Goal: Task Accomplishment & Management: Use online tool/utility

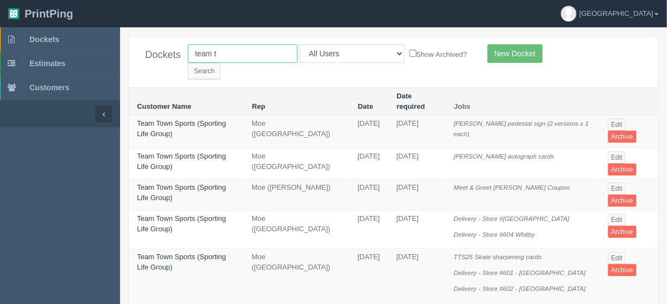
drag, startPoint x: 228, startPoint y: 53, endPoint x: 141, endPoint y: 59, distance: 86.5
click at [142, 59] on div "Dockets team t All Users Ali Ali Test 1 Aly Amy Ankit Arif Brandon Dan France G…" at bounding box center [394, 61] width 530 height 51
type input "flores"
click at [221, 63] on input "Search" at bounding box center [204, 71] width 33 height 16
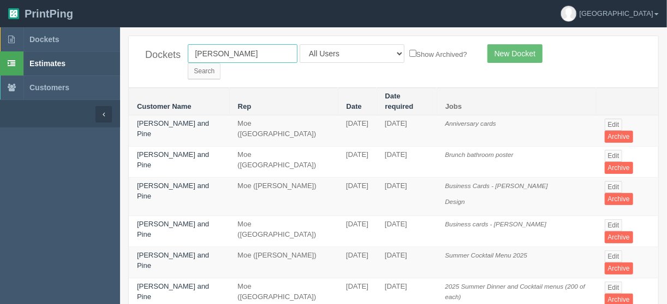
drag, startPoint x: 230, startPoint y: 53, endPoint x: 71, endPoint y: 52, distance: 158.9
type input "spud"
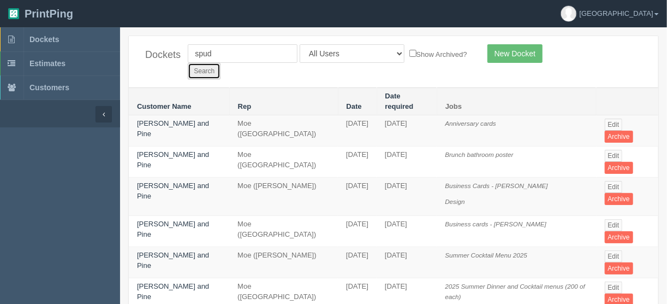
click at [221, 63] on input "Search" at bounding box center [204, 71] width 33 height 16
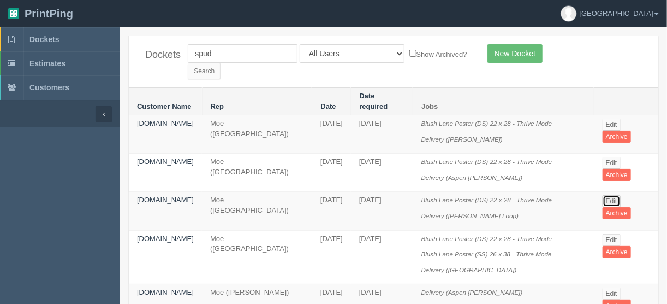
click at [613, 195] on link "Edit" at bounding box center [612, 201] width 18 height 12
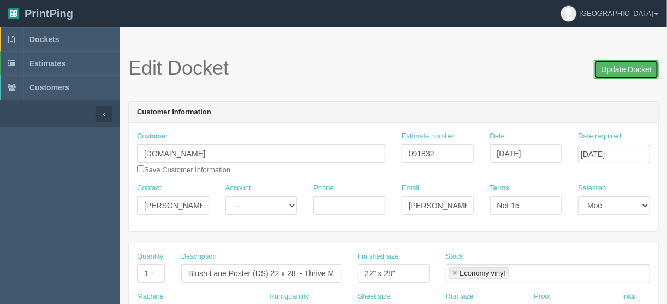
click at [623, 69] on input "Update Docket" at bounding box center [626, 69] width 65 height 19
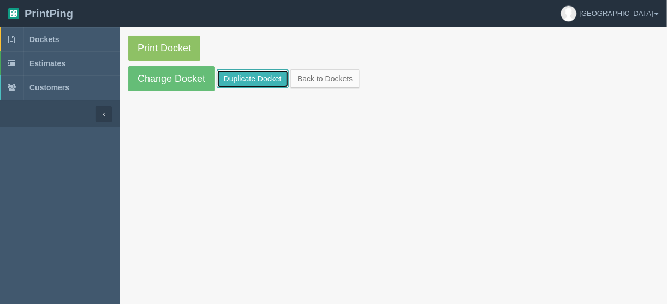
click at [245, 78] on link "Duplicate Docket" at bounding box center [253, 78] width 72 height 19
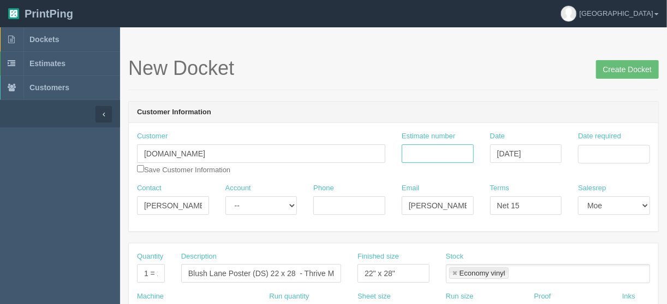
click at [437, 156] on input "Estimate number" at bounding box center [438, 153] width 72 height 19
type input "092424"
drag, startPoint x: 612, startPoint y: 154, endPoint x: 608, endPoint y: 160, distance: 7.1
click at [612, 154] on input "Date required" at bounding box center [614, 154] width 72 height 19
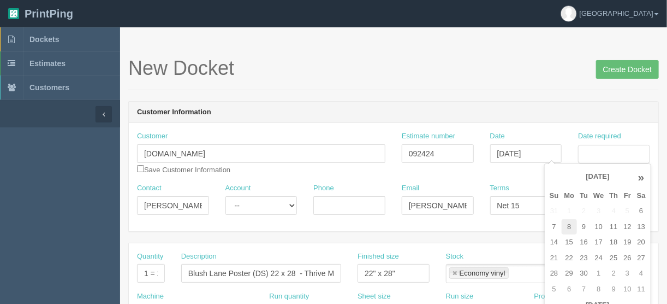
click at [569, 227] on td "8" at bounding box center [570, 227] width 16 height 16
click at [629, 225] on td "12" at bounding box center [627, 227] width 13 height 16
type input "[DATE]"
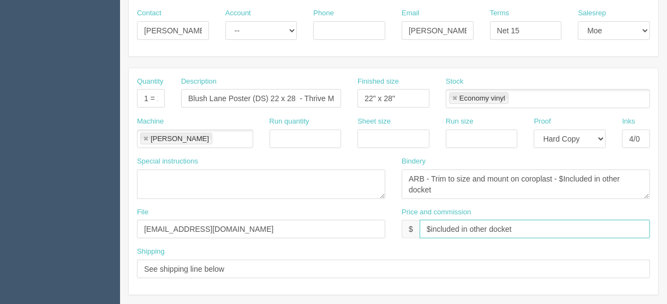
drag, startPoint x: 522, startPoint y: 224, endPoint x: 430, endPoint y: 227, distance: 91.2
click at [430, 227] on input "$included in other docket" at bounding box center [535, 229] width 230 height 19
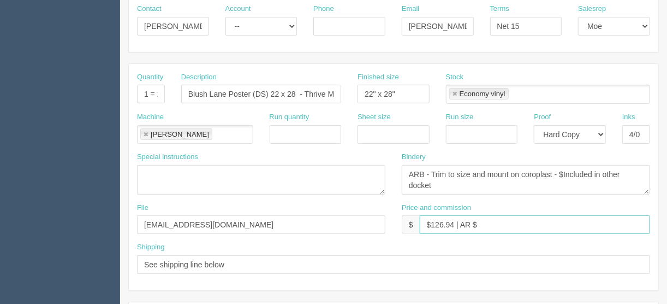
scroll to position [158, 0]
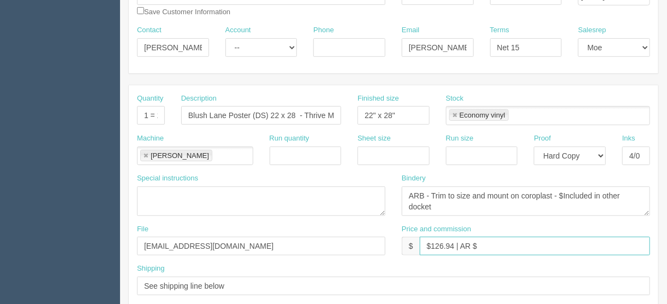
type input "$126.94 | AR $"
drag, startPoint x: 624, startPoint y: 188, endPoint x: 563, endPoint y: 194, distance: 61.4
click at [563, 194] on textarea "ARB - Trim to size and mount on coroplast - $Included in other docket" at bounding box center [526, 200] width 248 height 29
type textarea "ARB - Trim to size and mount on coroplast - $30.00"
click at [489, 242] on input "$126.94 | AR $" at bounding box center [535, 245] width 230 height 19
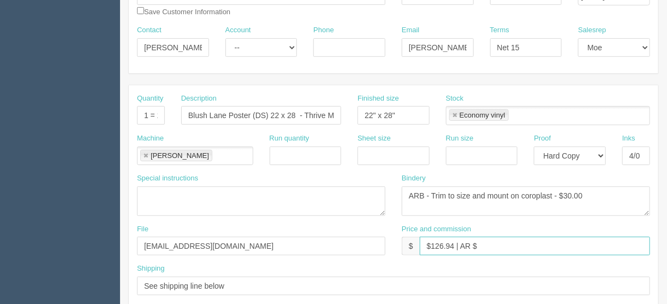
click at [479, 244] on input "$126.94 | AR $" at bounding box center [535, 245] width 230 height 19
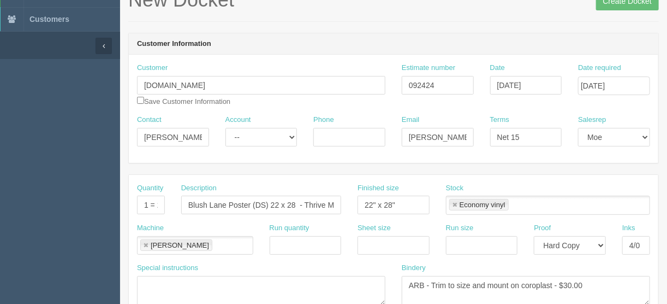
scroll to position [0, 0]
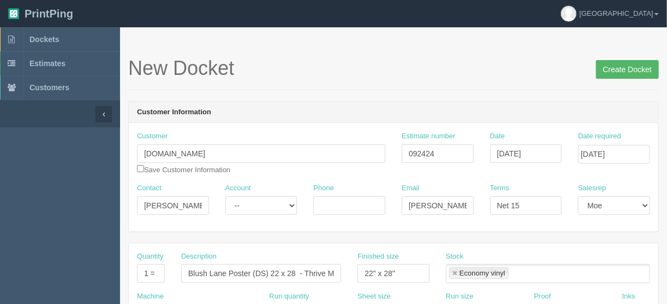
type input "$126.94 | AR $45.04"
click at [625, 73] on input "Create Docket" at bounding box center [627, 69] width 63 height 19
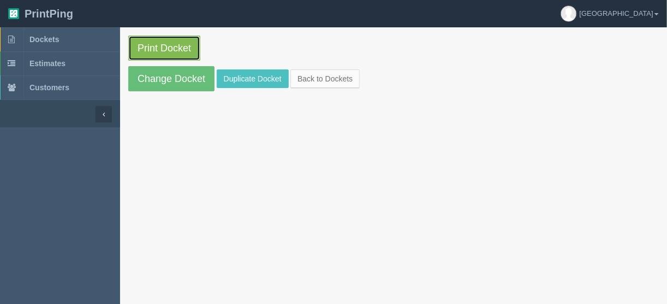
click at [171, 45] on link "Print Docket" at bounding box center [164, 47] width 72 height 25
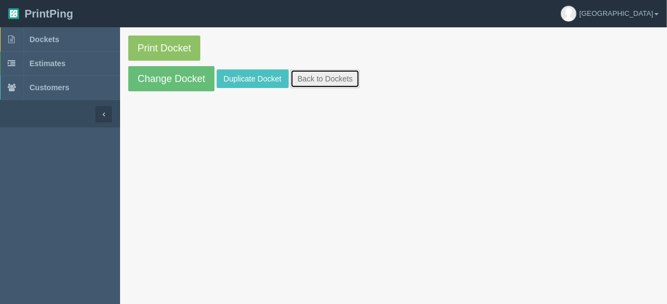
click at [312, 78] on link "Back to Dockets" at bounding box center [325, 78] width 69 height 19
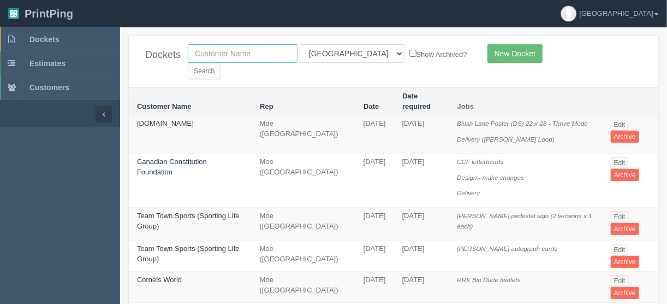
click at [238, 53] on input "text" at bounding box center [243, 53] width 110 height 19
type input "first"
click at [221, 63] on input "Search" at bounding box center [204, 71] width 33 height 16
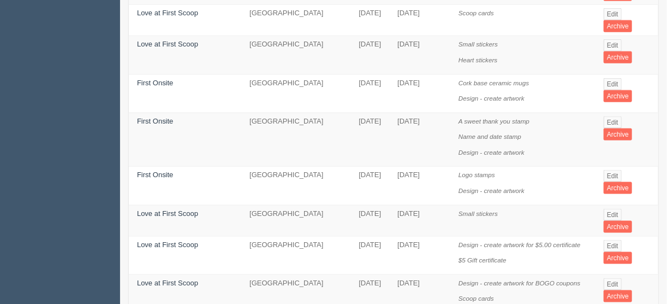
scroll to position [467, 0]
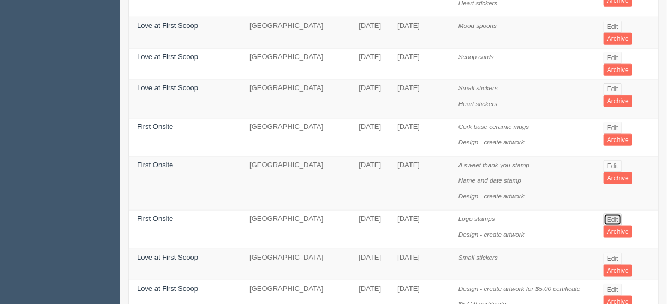
click at [611, 214] on link "Edit" at bounding box center [613, 220] width 18 height 12
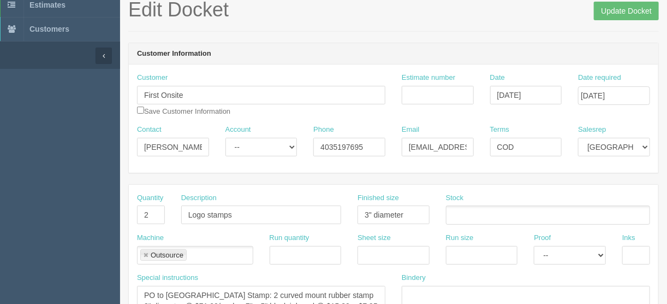
scroll to position [131, 0]
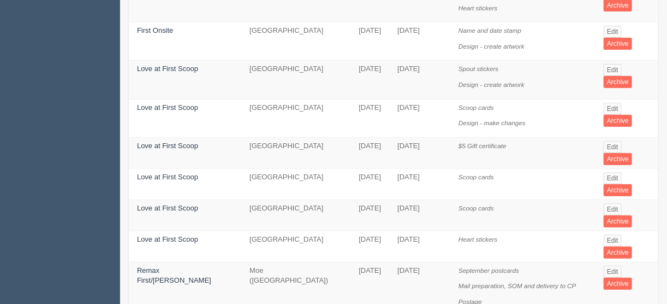
scroll to position [467, 0]
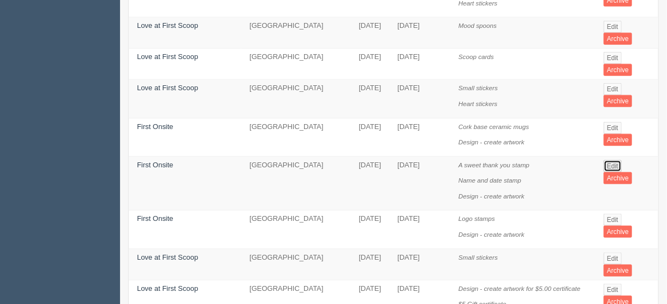
click at [612, 160] on link "Edit" at bounding box center [613, 166] width 18 height 12
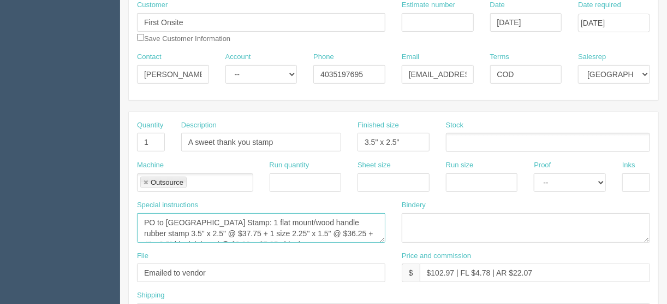
scroll to position [11, 0]
drag, startPoint x: 381, startPoint y: 224, endPoint x: 384, endPoint y: 236, distance: 13.1
click at [384, 236] on textarea "PO to [GEOGRAPHIC_DATA] Stamp: 1 flat mount/wood handle rubber stamp 3.5" x 2.5…" at bounding box center [261, 227] width 248 height 29
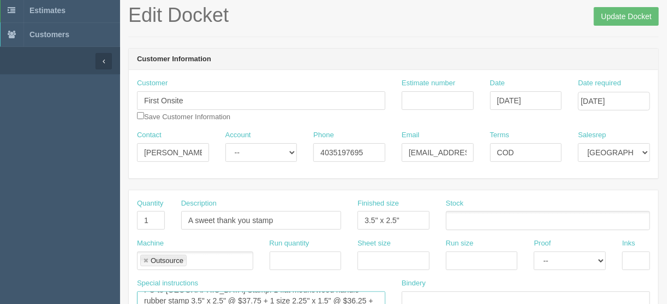
scroll to position [0, 0]
